Goal: Task Accomplishment & Management: Use online tool/utility

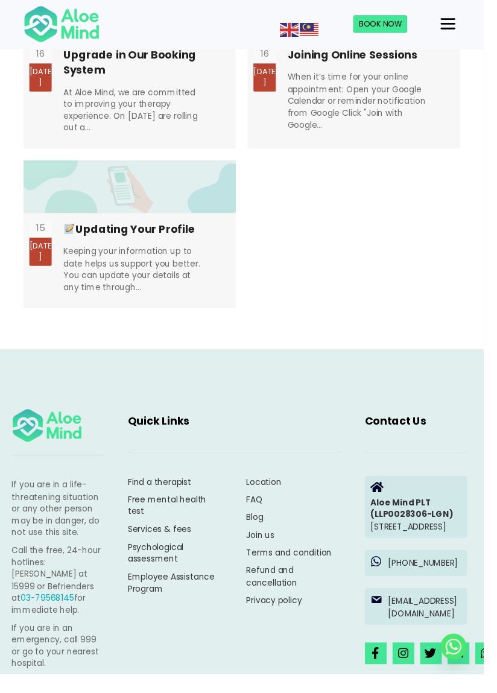
scroll to position [2790, 0]
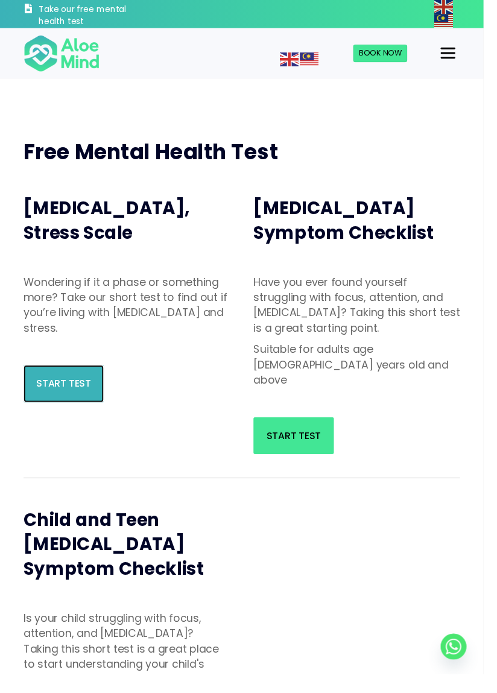
click at [60, 413] on link "Start Test" at bounding box center [65, 394] width 83 height 38
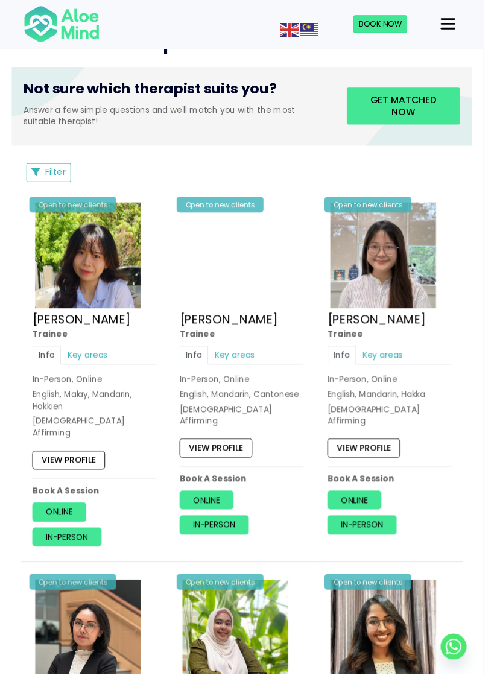
scroll to position [467, 0]
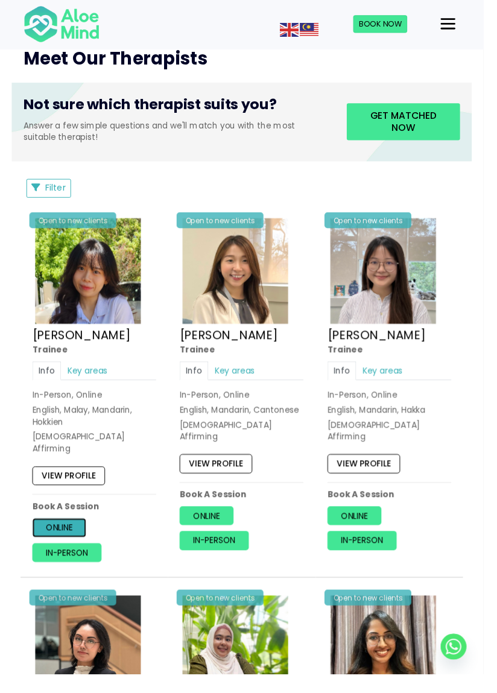
click at [57, 533] on link "Online" at bounding box center [60, 542] width 55 height 19
